Goal: Information Seeking & Learning: Learn about a topic

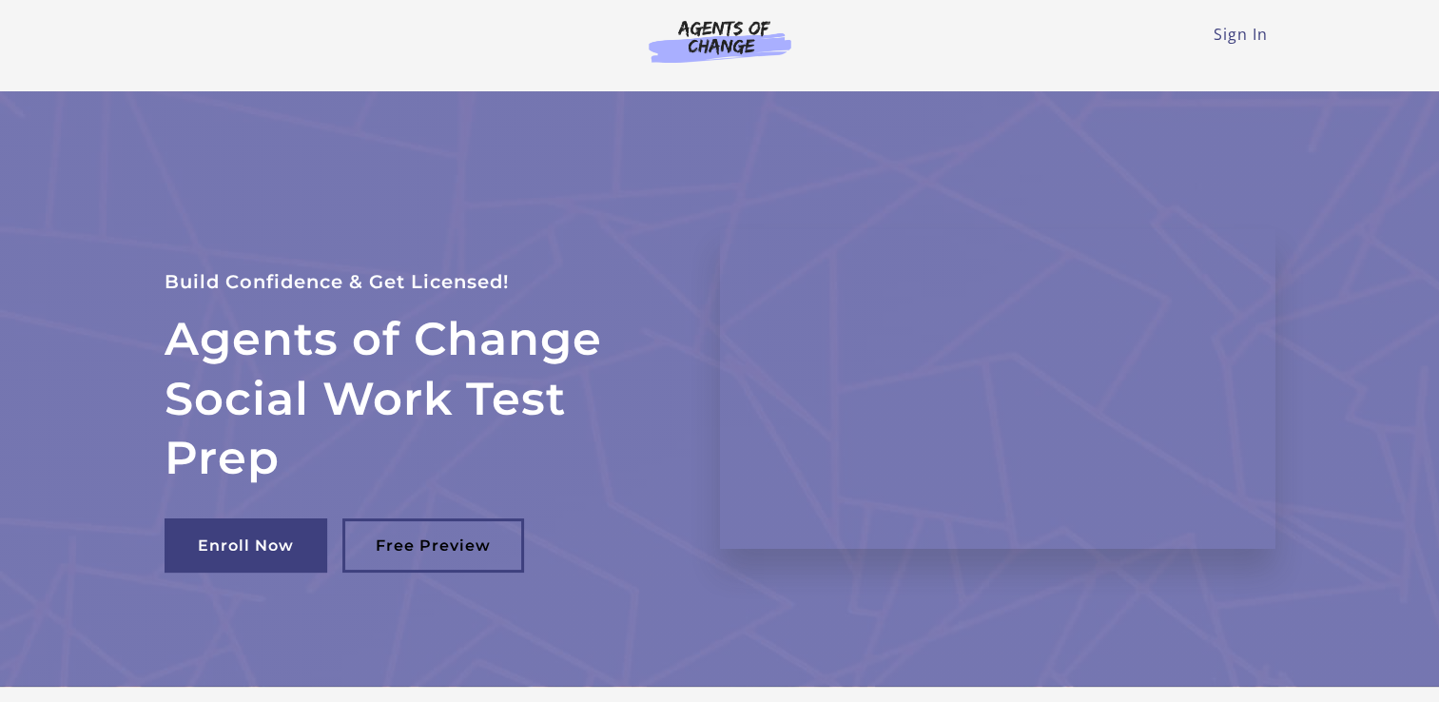
click at [1249, 44] on link "Sign In" at bounding box center [1240, 34] width 54 height 21
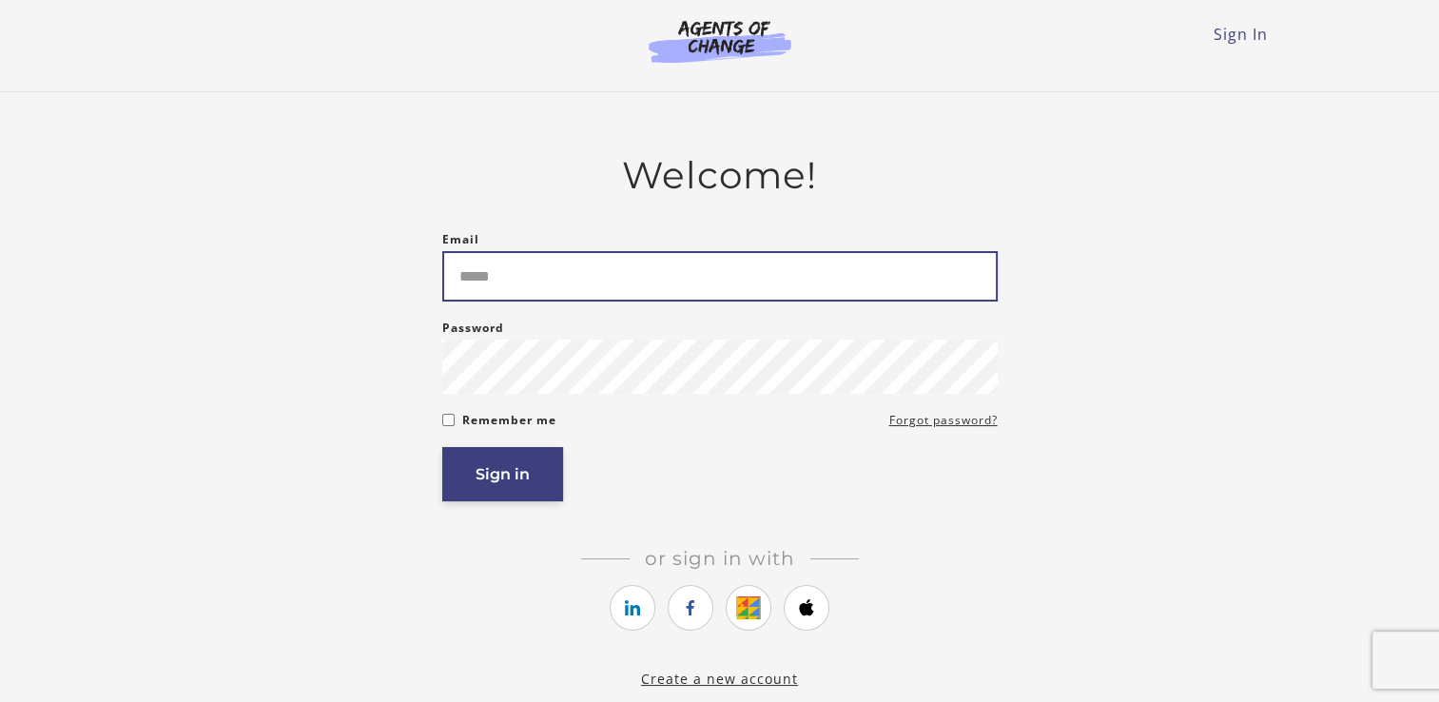
type input "**********"
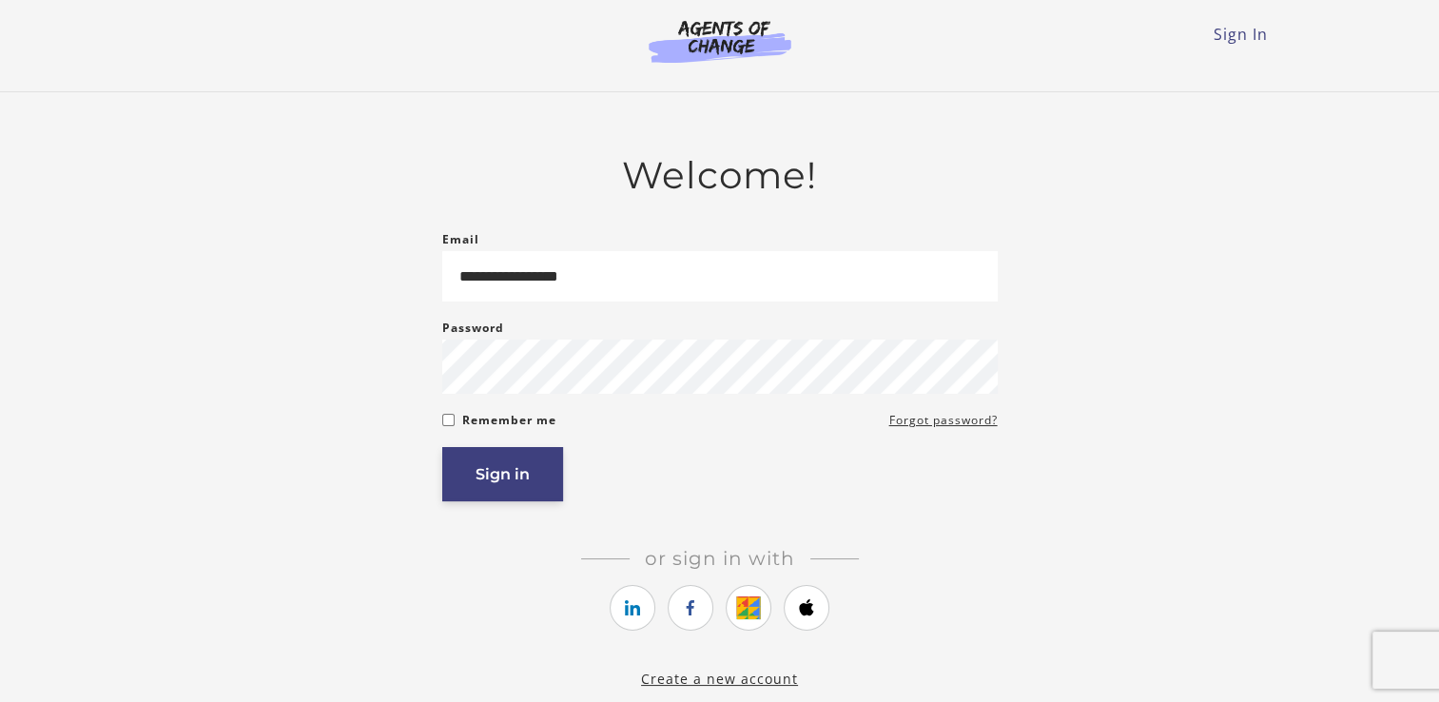
click at [487, 496] on button "Sign in" at bounding box center [502, 474] width 121 height 54
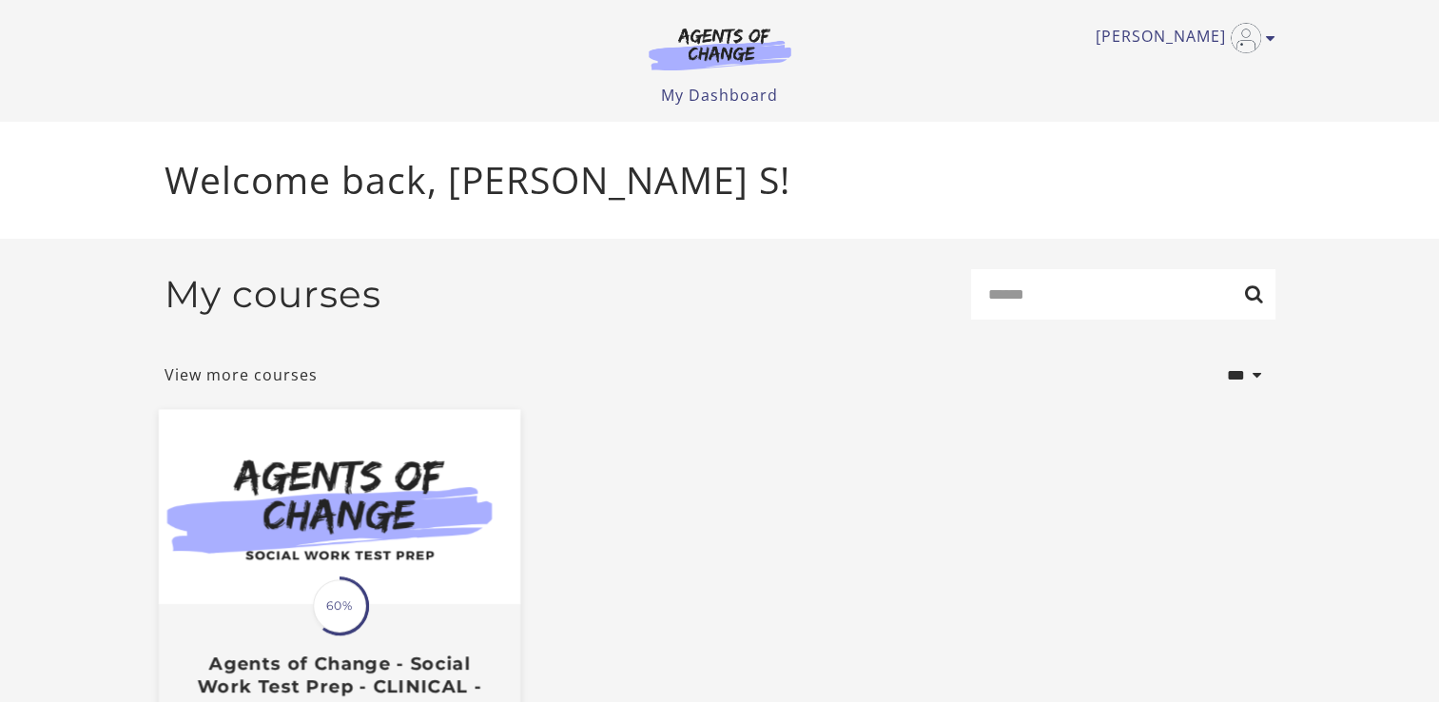
click at [409, 536] on img at bounding box center [338, 507] width 361 height 195
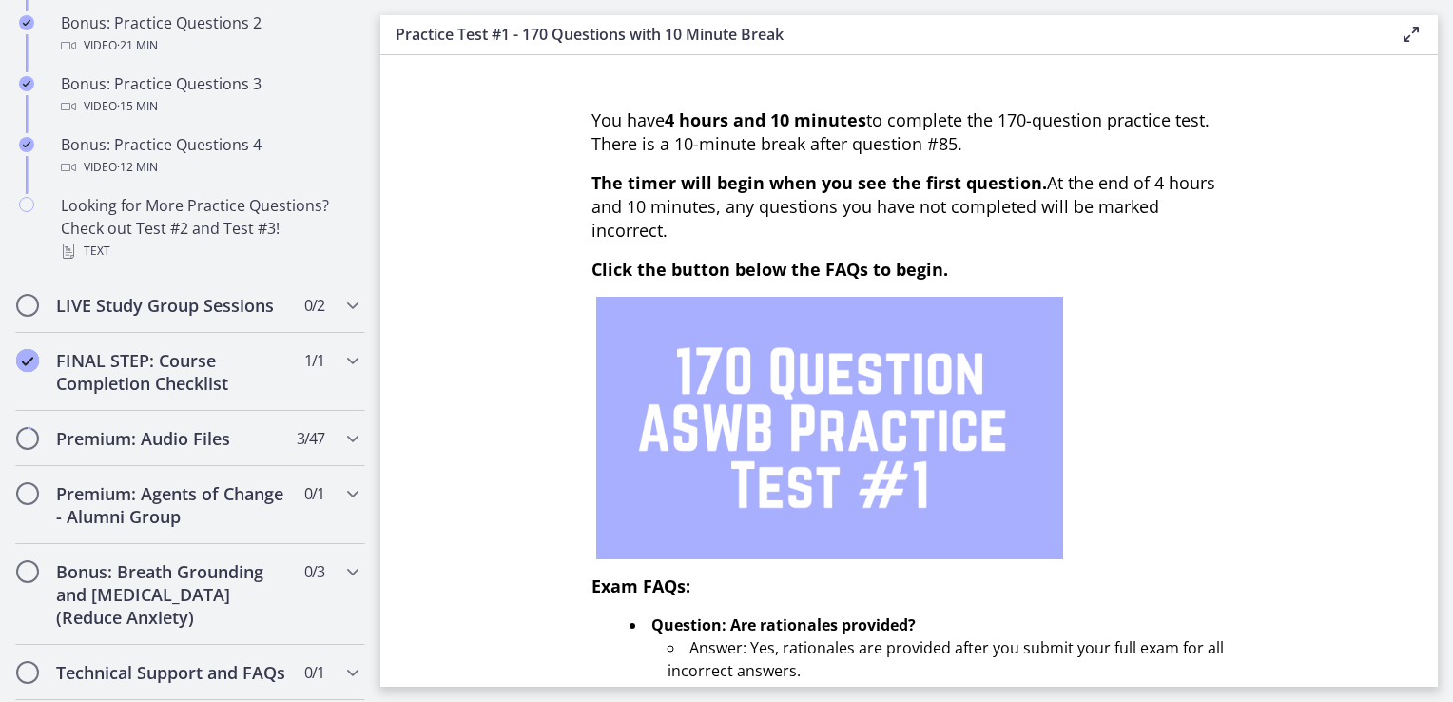
scroll to position [1508, 0]
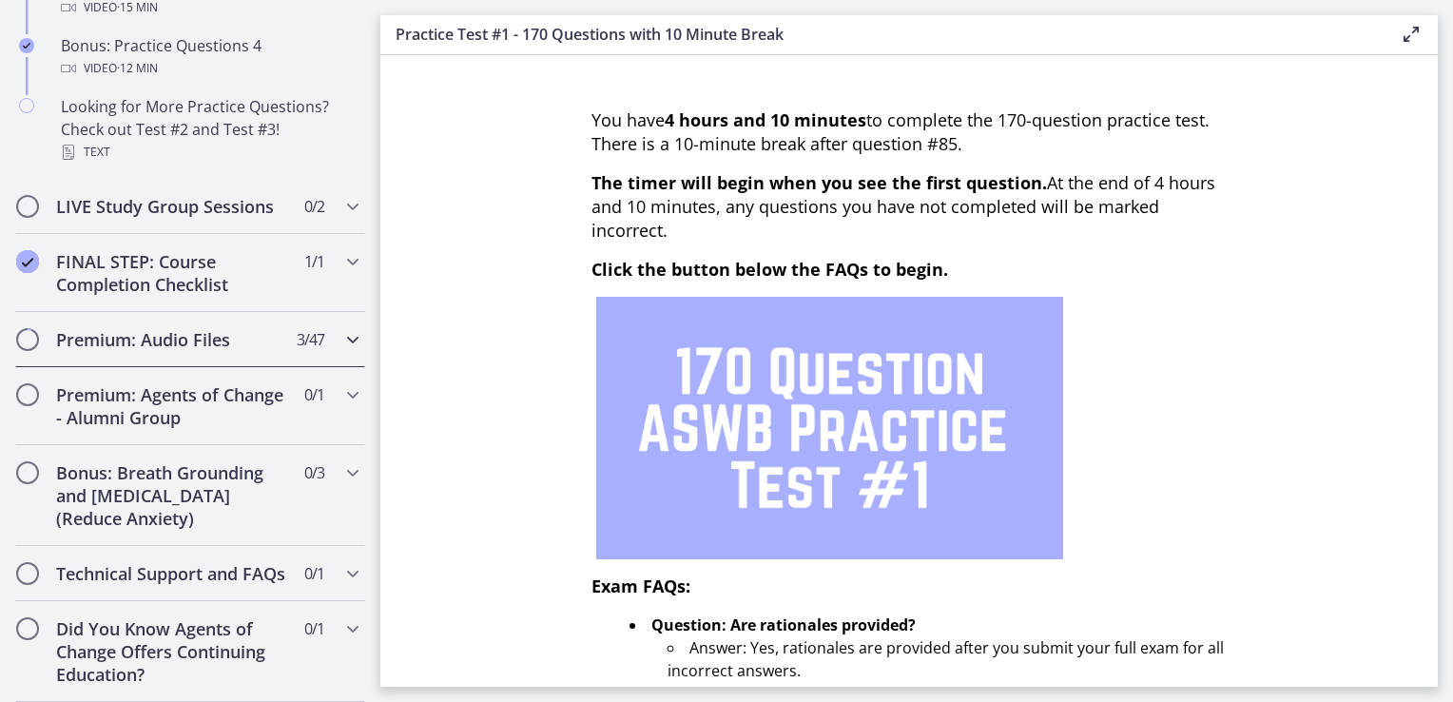
click at [191, 342] on div "Premium: Audio Files 3 / 47 Completed" at bounding box center [190, 339] width 350 height 55
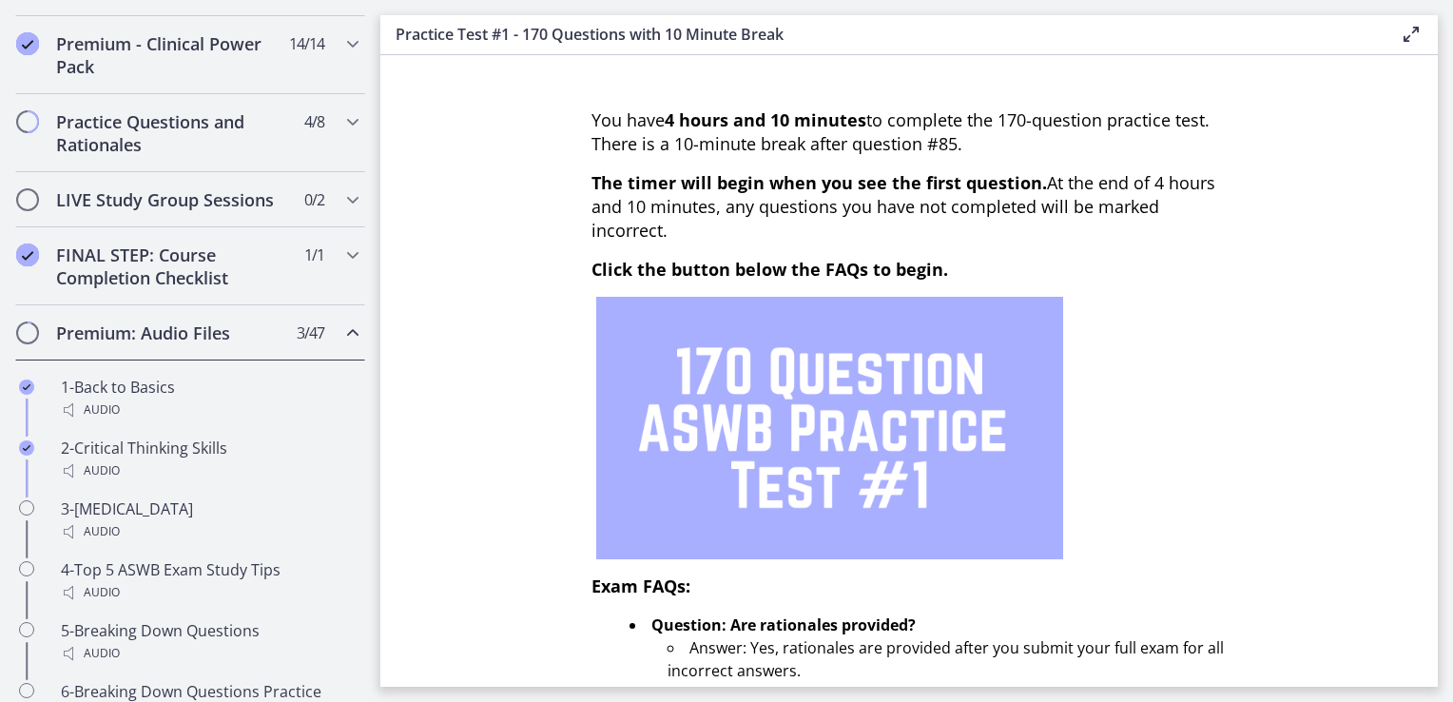
scroll to position [857, 0]
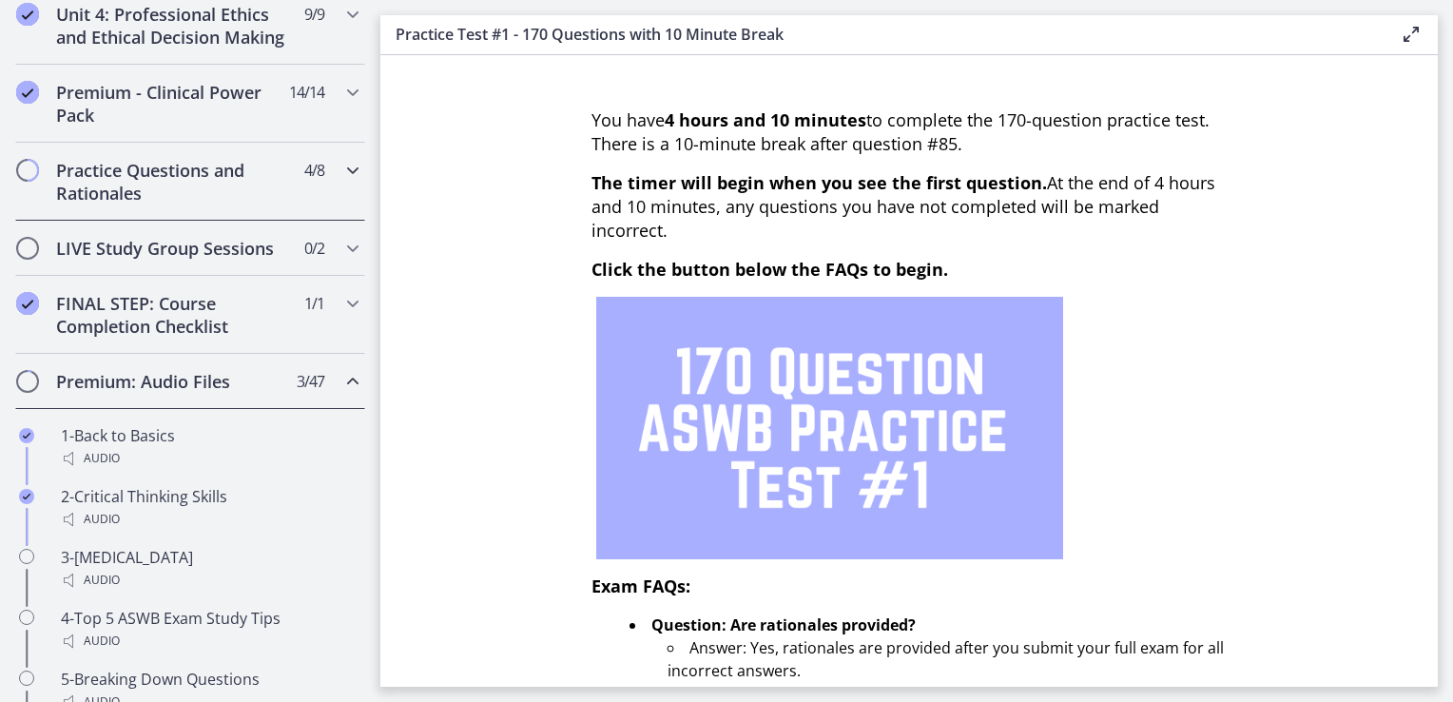
click at [190, 204] on h2 "Practice Questions and Rationales" at bounding box center [172, 182] width 232 height 46
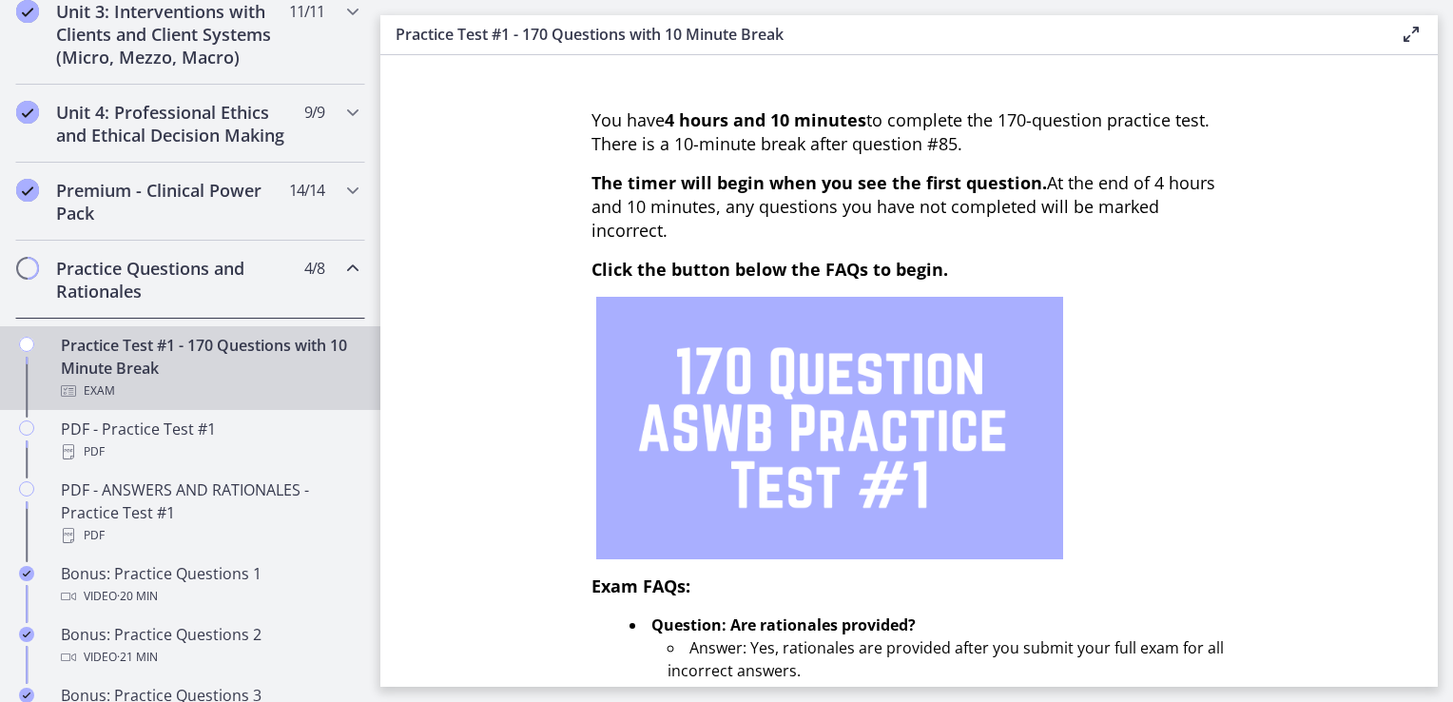
scroll to position [751, 0]
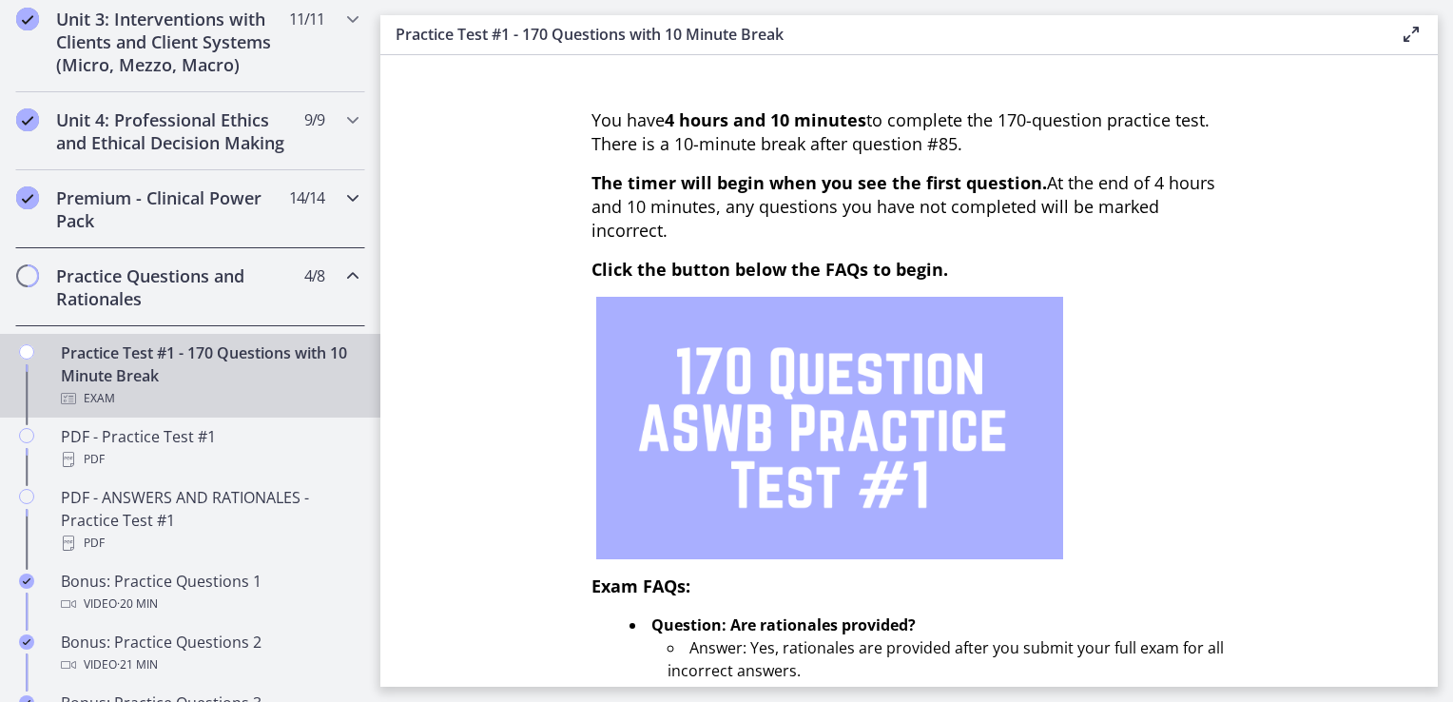
click at [232, 210] on h2 "Premium - Clinical Power Pack" at bounding box center [172, 209] width 232 height 46
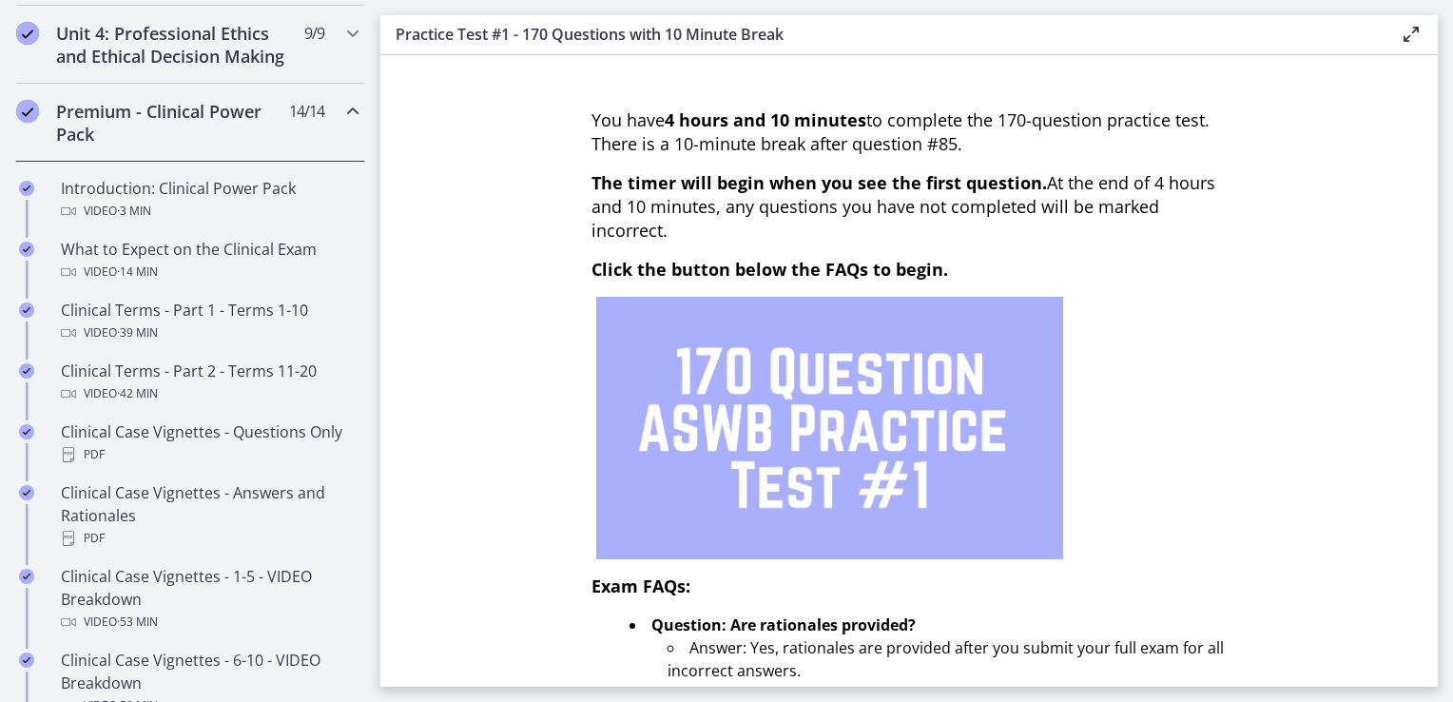
scroll to position [848, 0]
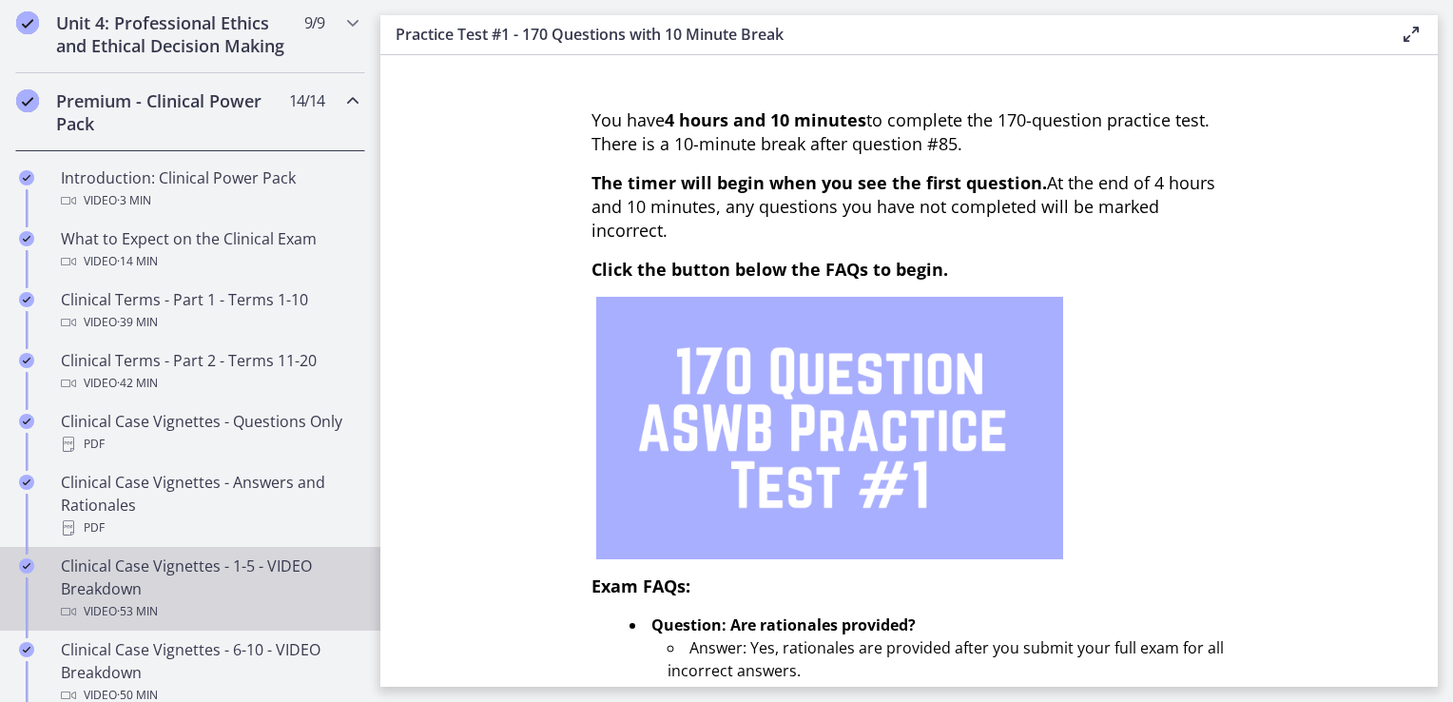
click at [235, 596] on div "Clinical Case Vignettes - 1-5 - VIDEO Breakdown Video · 53 min" at bounding box center [209, 588] width 297 height 68
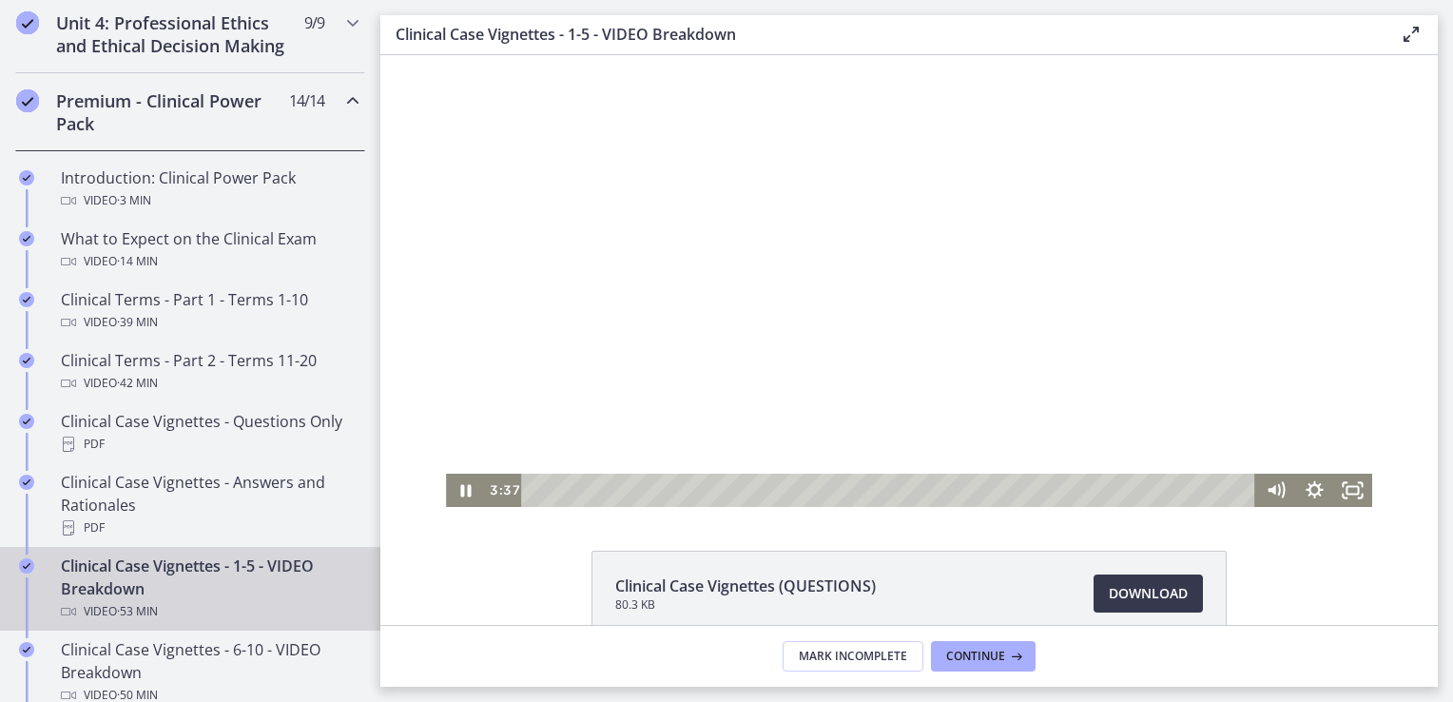
click at [959, 224] on div at bounding box center [909, 281] width 926 height 452
